Goal: Information Seeking & Learning: Learn about a topic

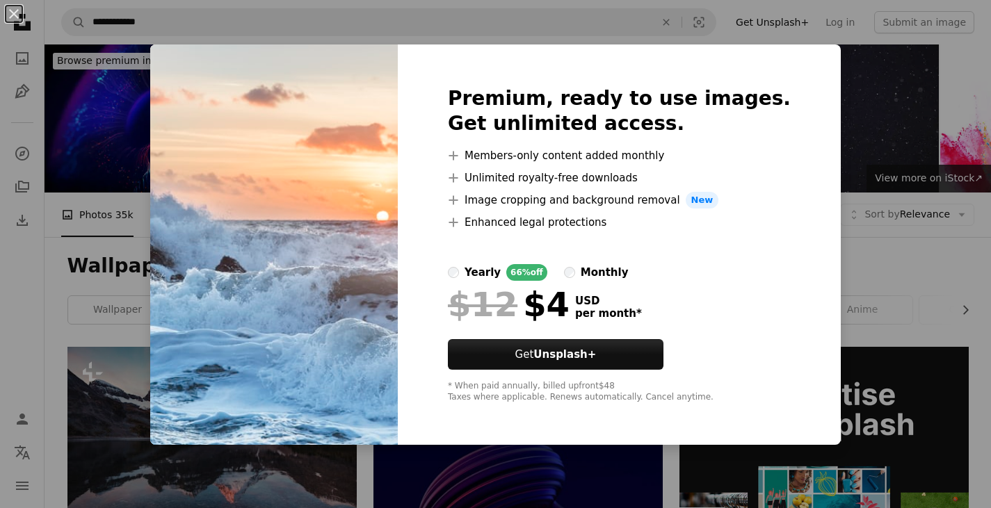
scroll to position [626, 0]
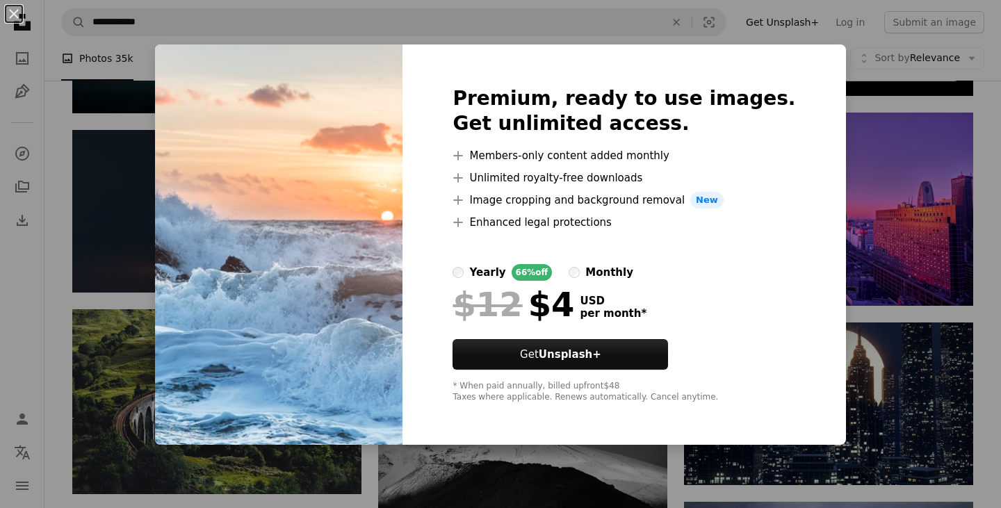
click at [871, 160] on div "An X shape Premium, ready to use images. Get unlimited access. A plus sign Memb…" at bounding box center [500, 254] width 1001 height 508
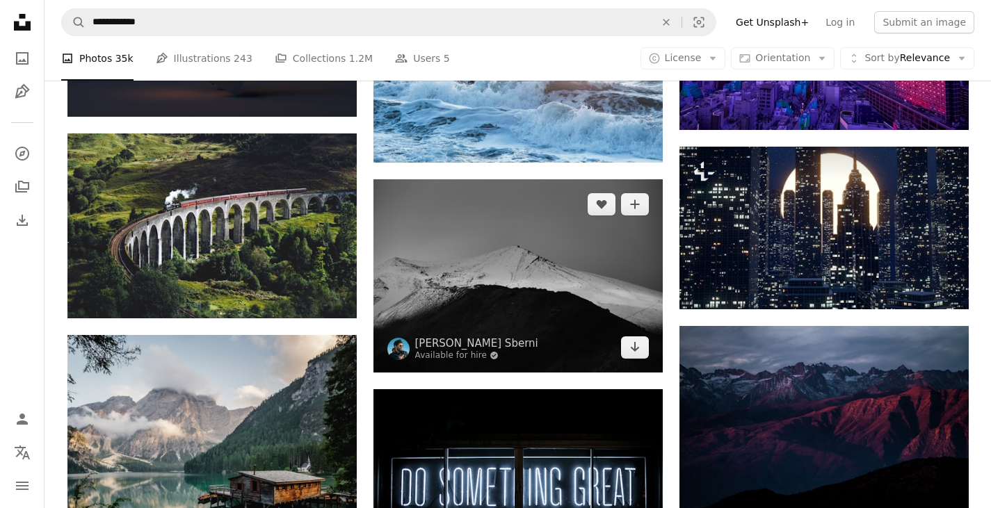
scroll to position [556, 0]
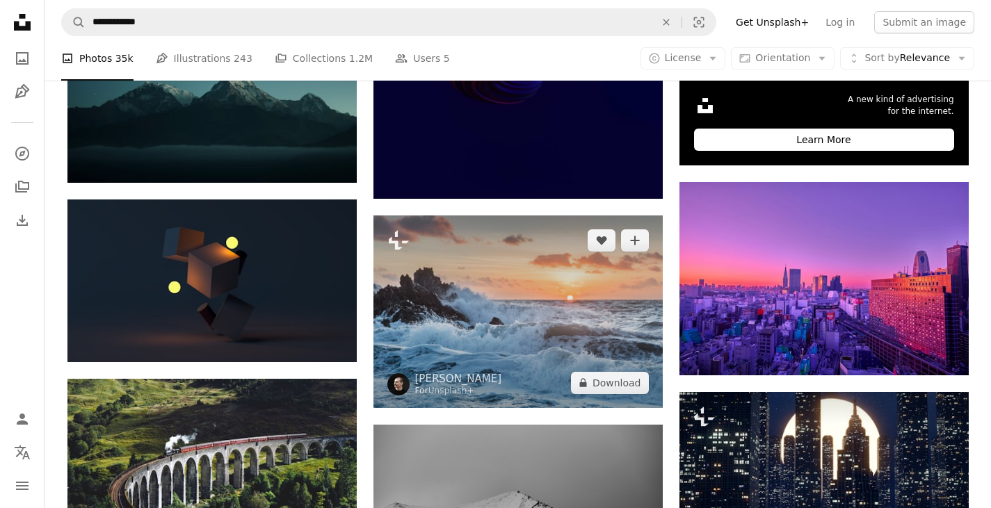
click at [461, 284] on img at bounding box center [517, 312] width 289 height 193
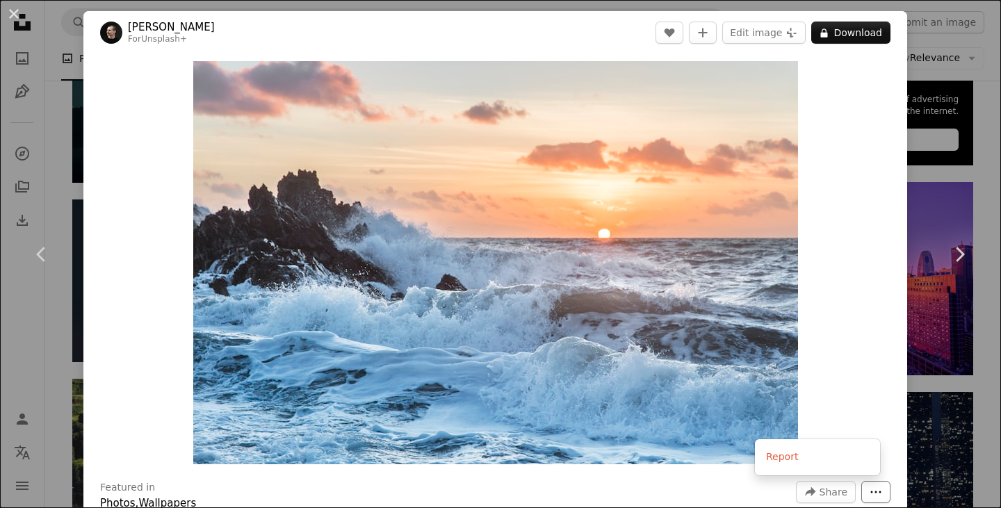
click at [870, 497] on icon "More Actions" at bounding box center [876, 492] width 13 height 13
click at [539, 259] on dialog "An X shape Chevron left Chevron right [PERSON_NAME] For Unsplash+ A heart A plu…" at bounding box center [500, 254] width 1001 height 508
click at [918, 215] on link "Chevron right" at bounding box center [959, 255] width 83 height 134
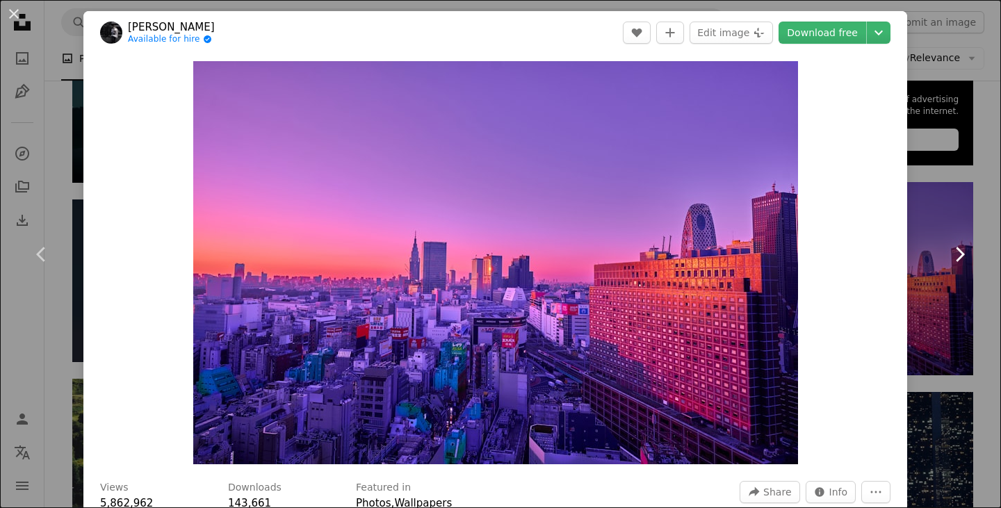
click at [978, 295] on link "Chevron right" at bounding box center [959, 255] width 83 height 134
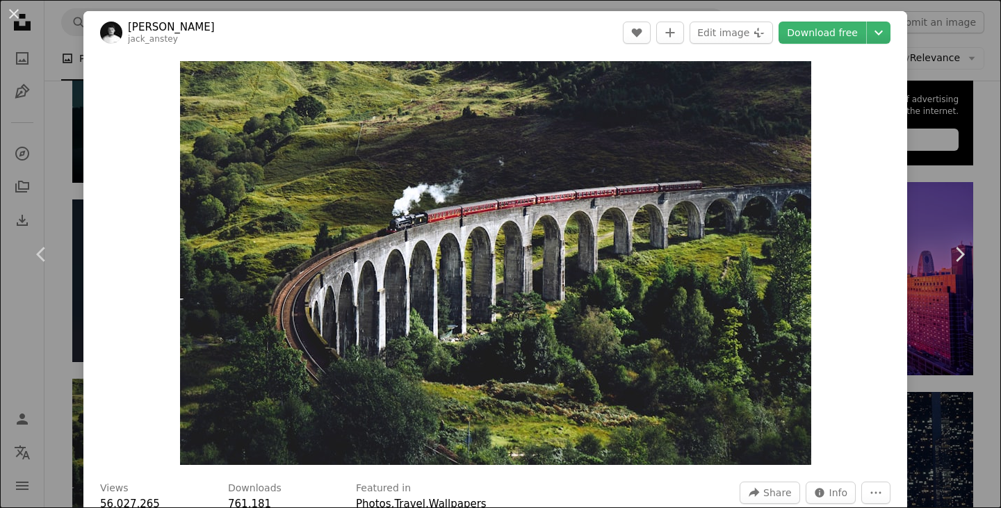
click at [31, 173] on div "An X shape Chevron left Chevron right [PERSON_NAME] jack_anstey A heart A plus …" at bounding box center [500, 254] width 1001 height 508
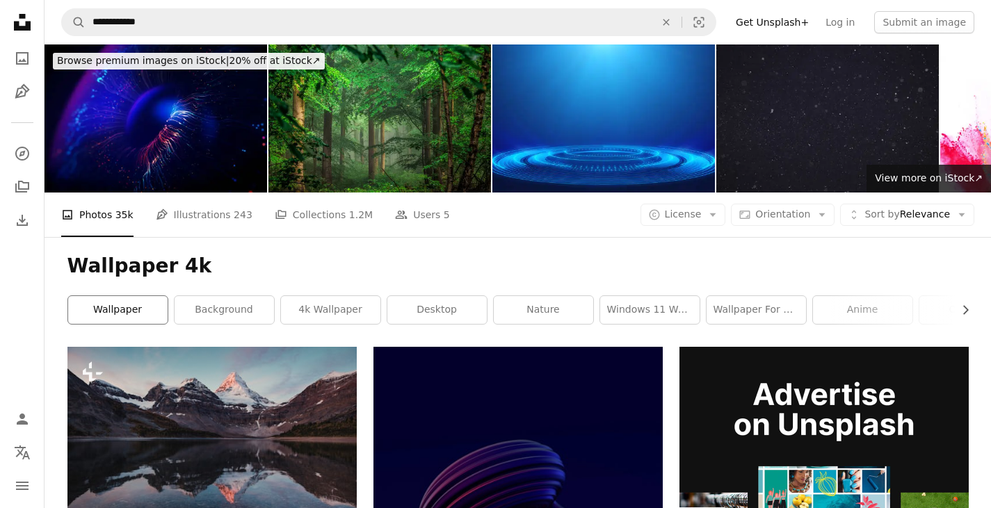
click at [112, 320] on link "wallpaper" at bounding box center [117, 310] width 99 height 28
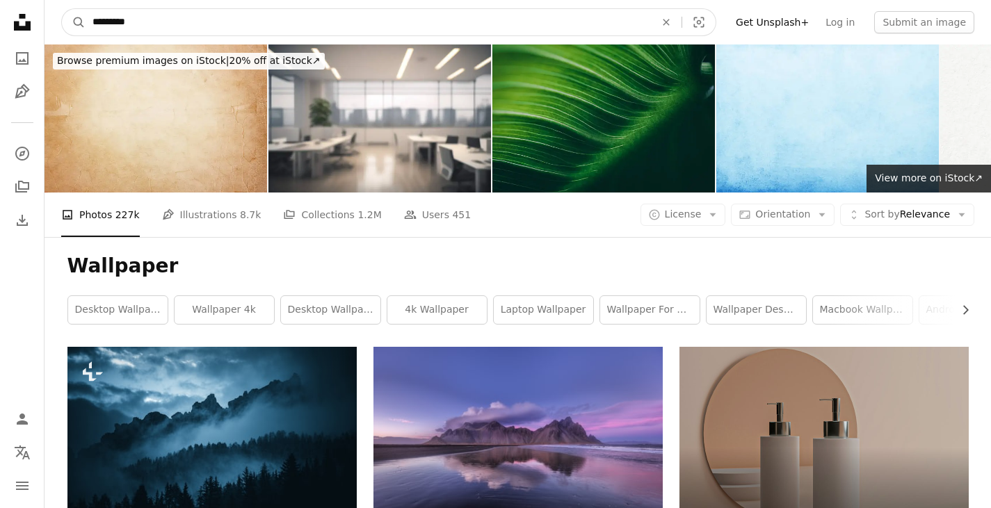
click at [163, 13] on input "*********" at bounding box center [368, 22] width 565 height 26
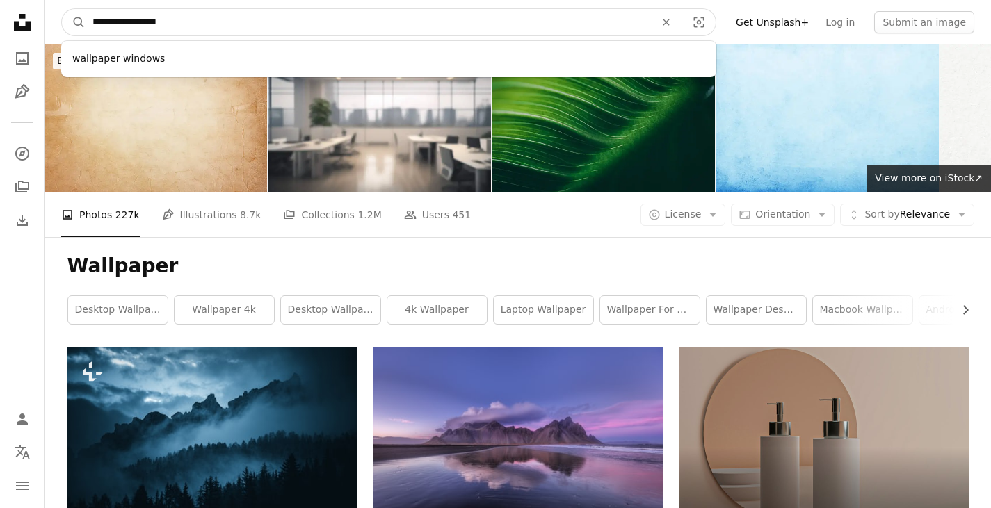
type input "**********"
click button "A magnifying glass" at bounding box center [74, 22] width 24 height 26
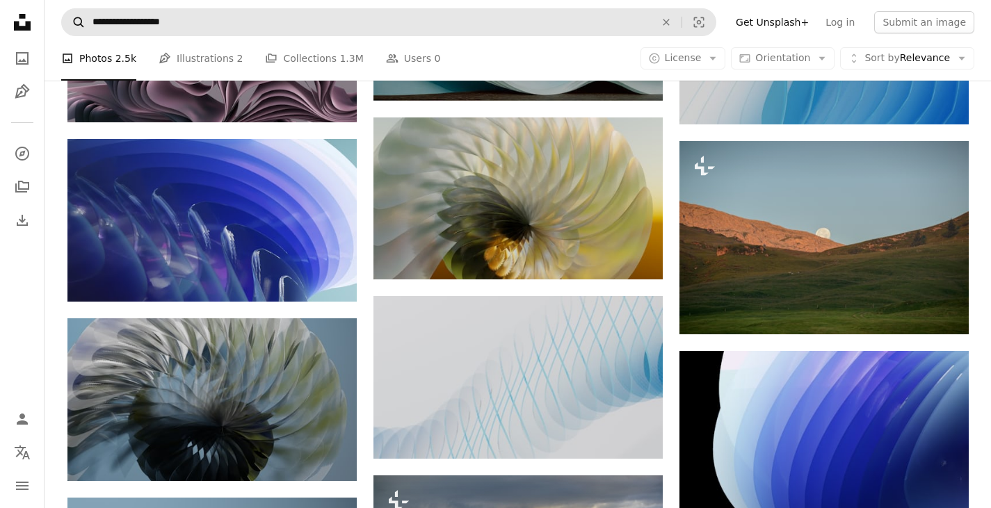
scroll to position [816, 0]
